Goal: Information Seeking & Learning: Understand process/instructions

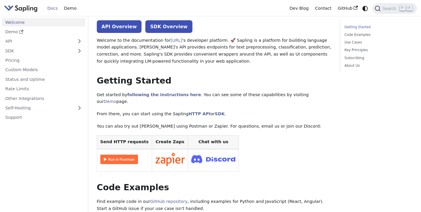
scroll to position [31, 0]
click at [36, 31] on link "Demo" at bounding box center [43, 32] width 83 height 9
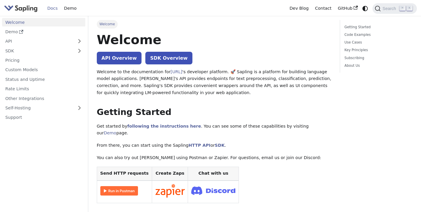
click at [31, 11] on img "Main" at bounding box center [21, 8] width 34 height 9
click at [33, 9] on img "Main" at bounding box center [21, 8] width 34 height 9
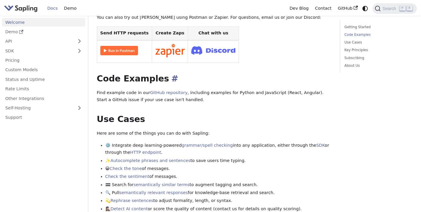
scroll to position [163, 0]
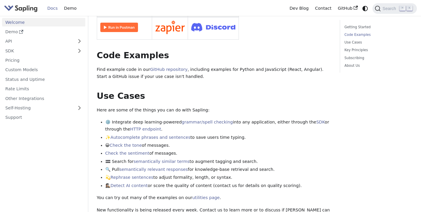
click at [27, 6] on img "Main" at bounding box center [21, 8] width 34 height 9
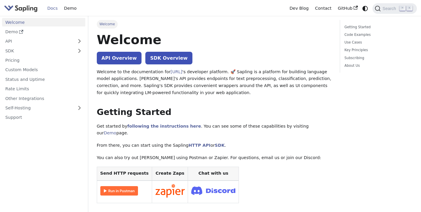
click at [27, 6] on img "Main" at bounding box center [21, 8] width 34 height 9
click at [73, 12] on link "Demo" at bounding box center [70, 8] width 19 height 9
